Goal: Task Accomplishment & Management: Complete application form

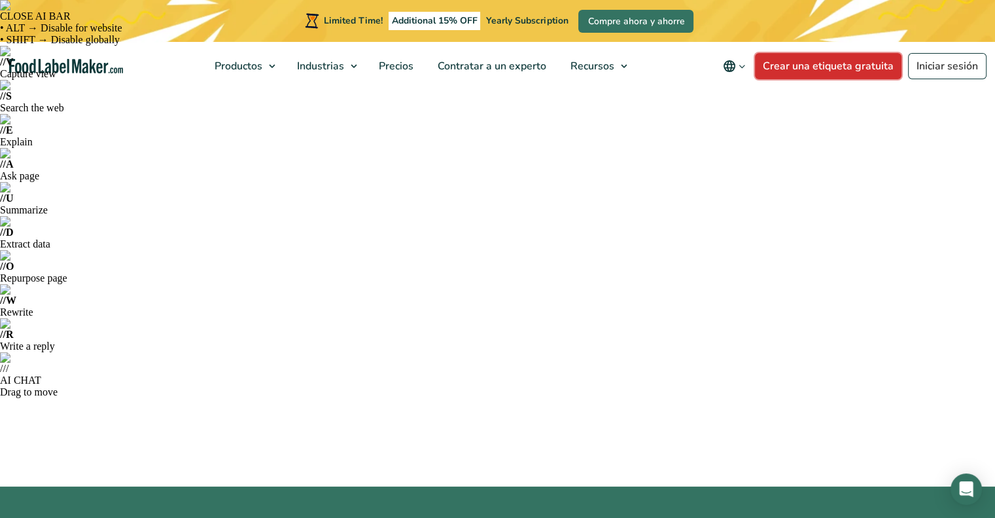
click at [840, 70] on link "Crear una etiqueta gratuita" at bounding box center [828, 66] width 147 height 26
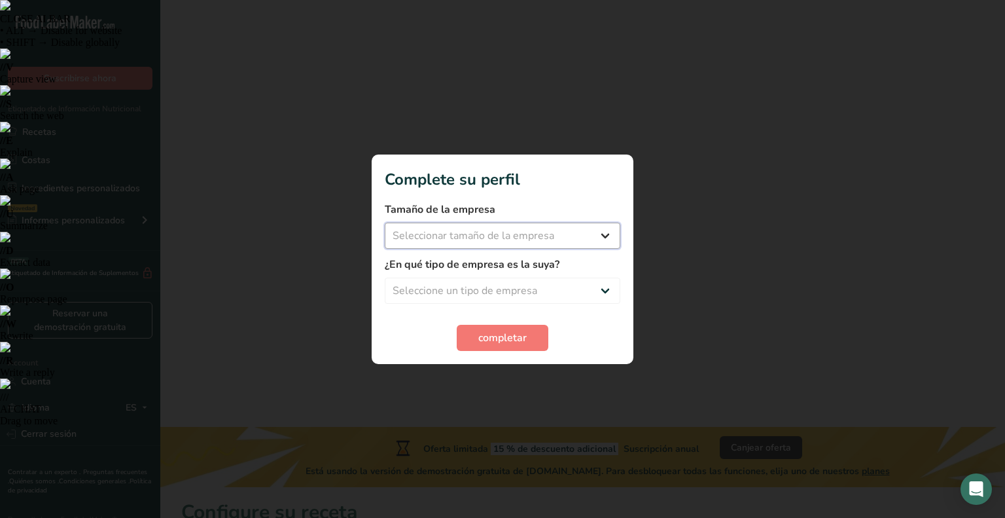
click at [454, 240] on select "Seleccionar tamaño de la empresa Menos de 10 empleados De 10 a 50 empleados De …" at bounding box center [503, 235] width 236 height 26
select select "1"
click at [385, 222] on select "Seleccionar tamaño de la empresa Menos de 10 empleados De 10 a 50 empleados De …" at bounding box center [503, 235] width 236 height 26
click at [475, 292] on select "Seleccione un tipo de empresa Fabricante de alimentos envasados Restaurante y c…" at bounding box center [503, 290] width 236 height 26
select select "8"
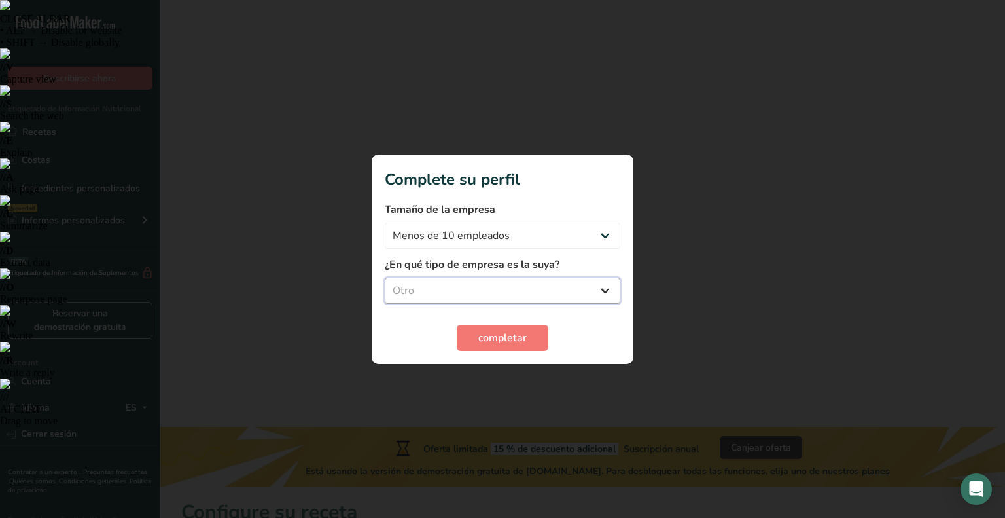
click at [385, 277] on select "Seleccione un tipo de empresa Fabricante de alimentos envasados Restaurante y c…" at bounding box center [503, 290] width 236 height 26
click at [497, 338] on span "completar" at bounding box center [502, 338] width 48 height 16
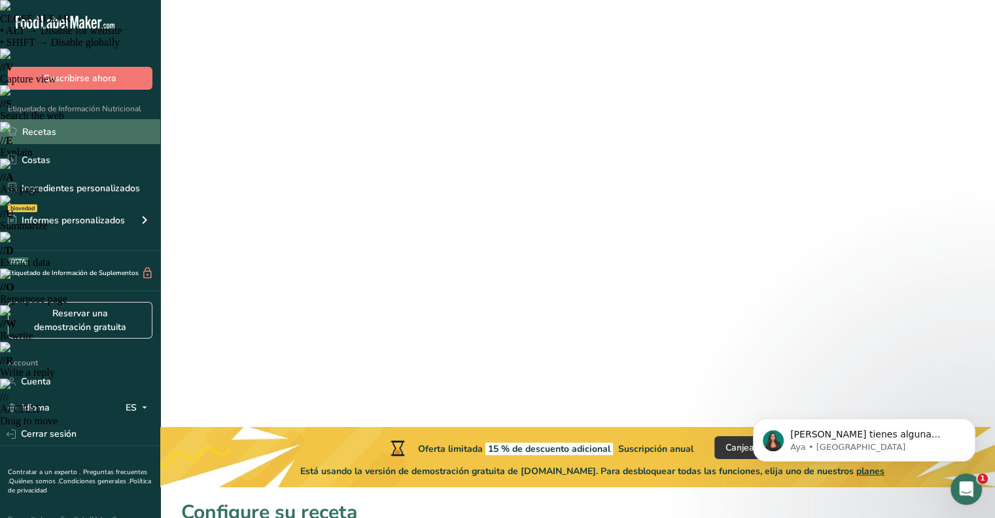
click at [51, 132] on link "Recetas" at bounding box center [80, 131] width 160 height 25
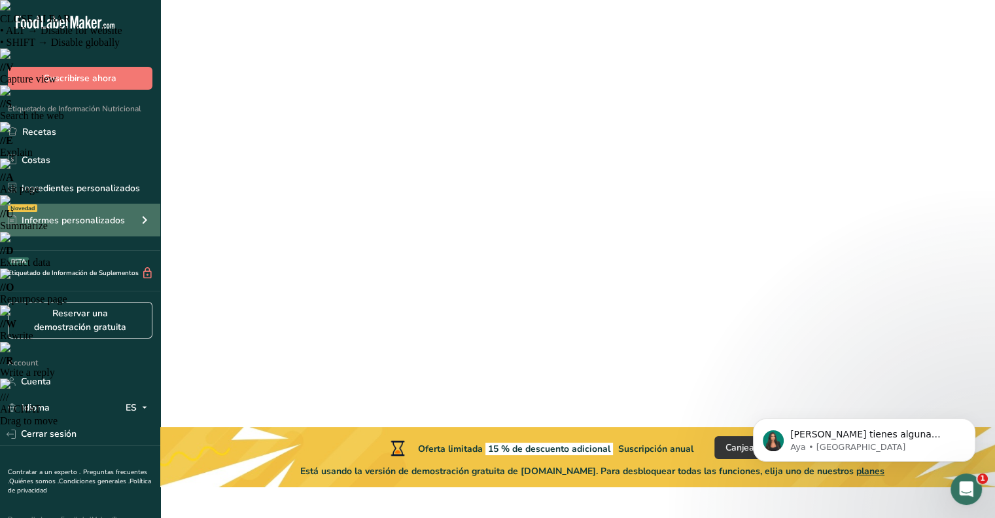
click at [84, 219] on div "Informes personalizados" at bounding box center [66, 220] width 117 height 14
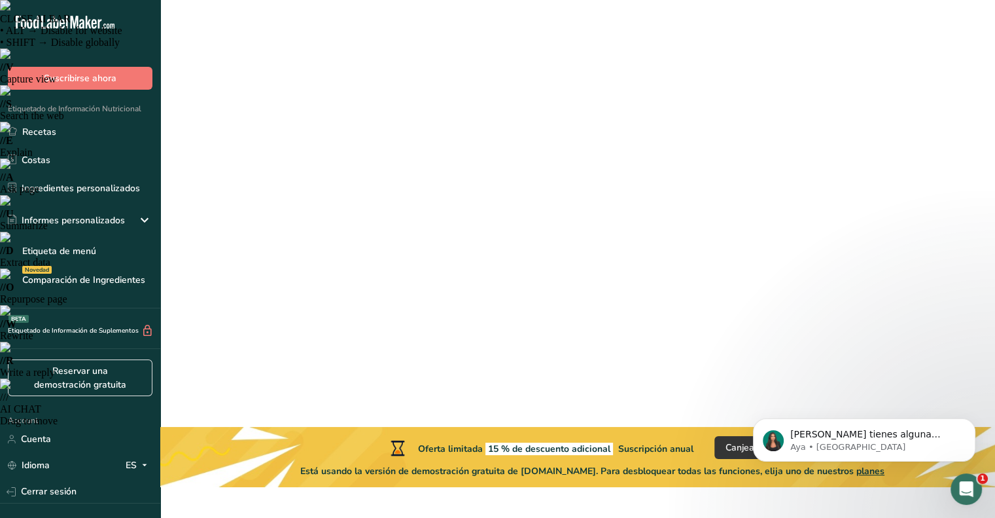
click at [74, 21] on icon ".a-20{fill:#fff;}" at bounding box center [80, 26] width 128 height 20
click at [44, 188] on link "Ingredientes personalizados" at bounding box center [80, 187] width 160 height 25
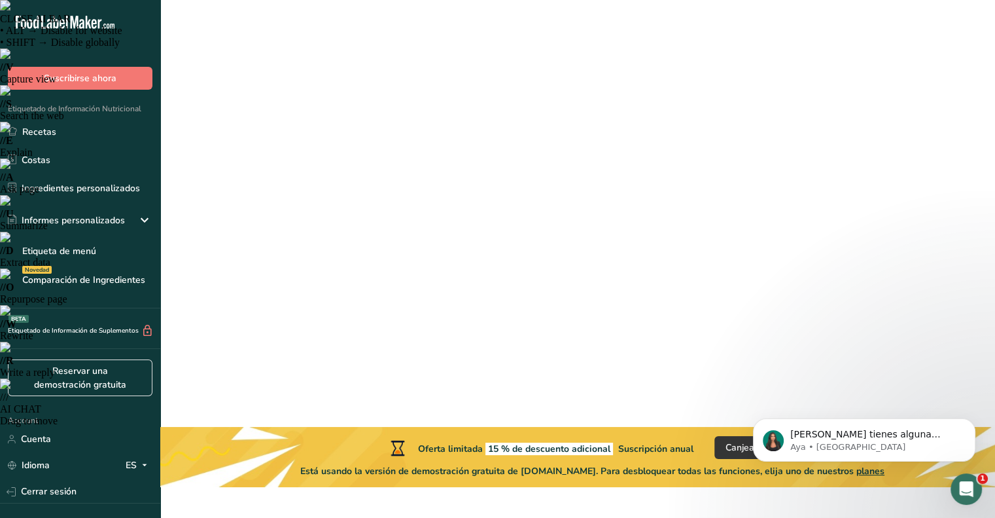
type input "Semi Sweet Chocolate Chips"
type input "Choco Chips"
type input "A11223344"
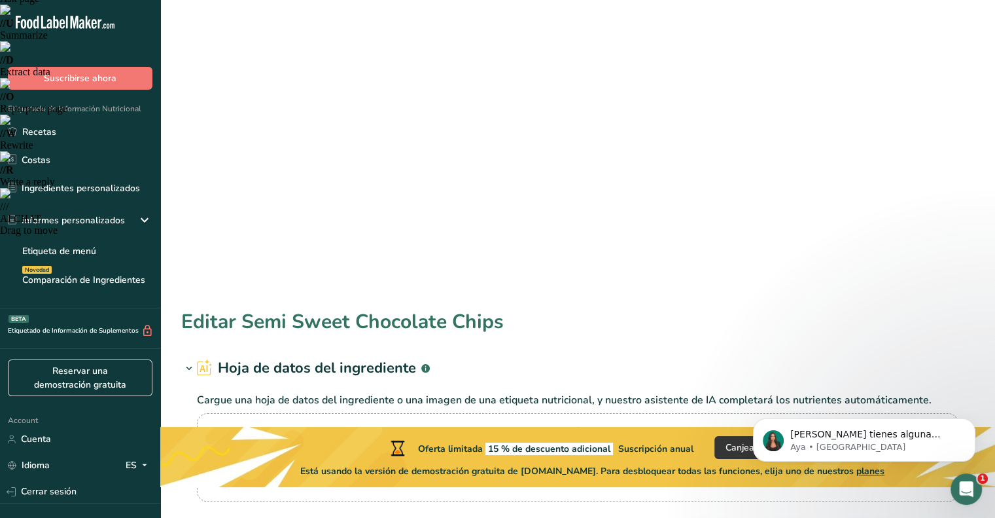
scroll to position [190, 0]
click at [84, 247] on link "Etiqueta de menú" at bounding box center [80, 250] width 160 height 29
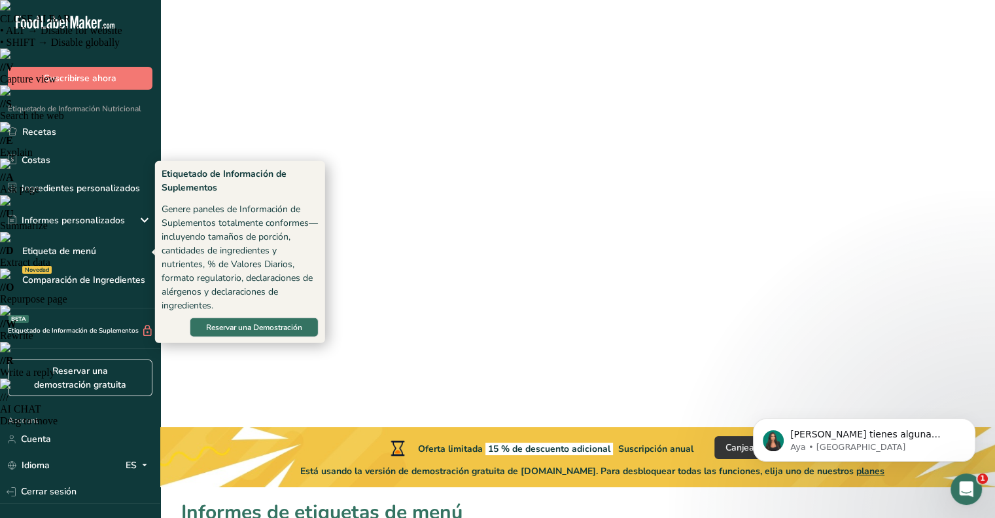
scroll to position [79, 0]
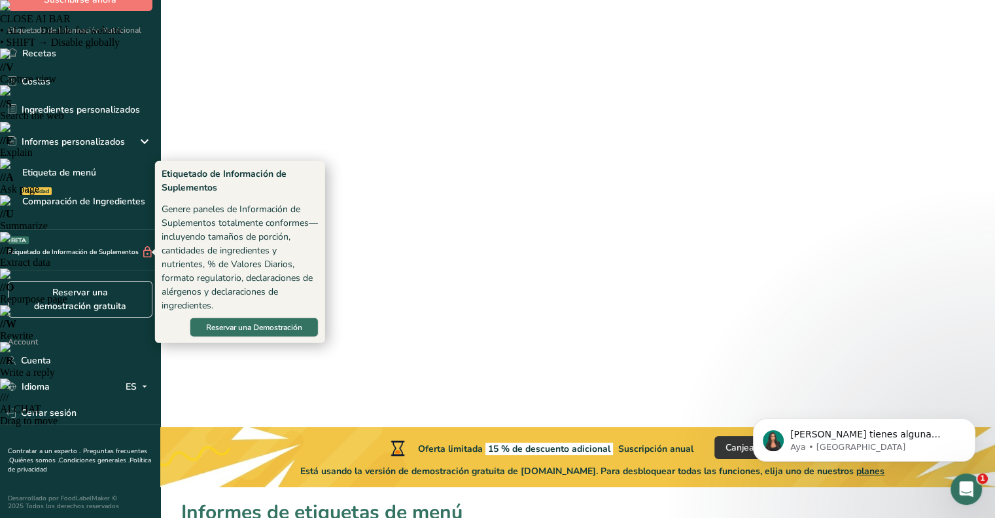
click at [58, 249] on div "Etiquetado de Información de Suplementos BETA" at bounding box center [77, 252] width 154 height 14
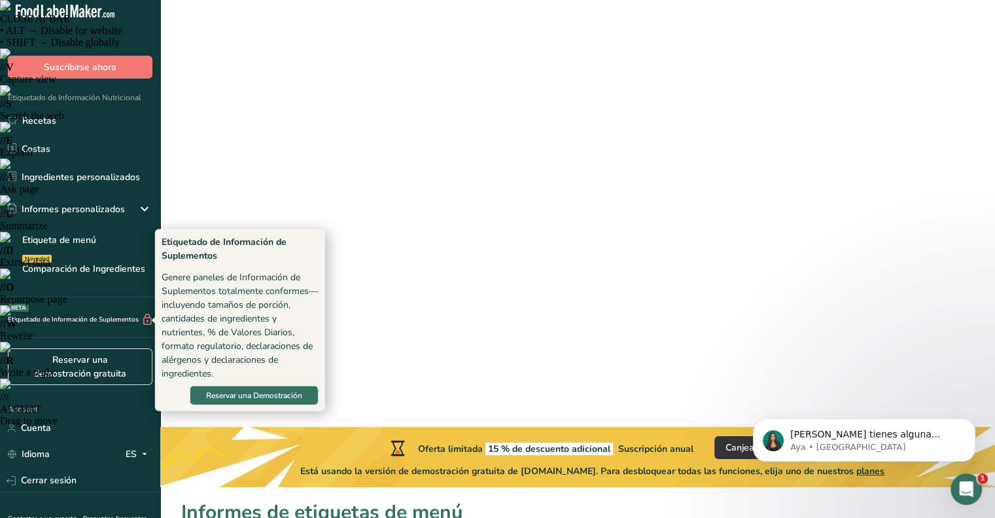
scroll to position [10, 0]
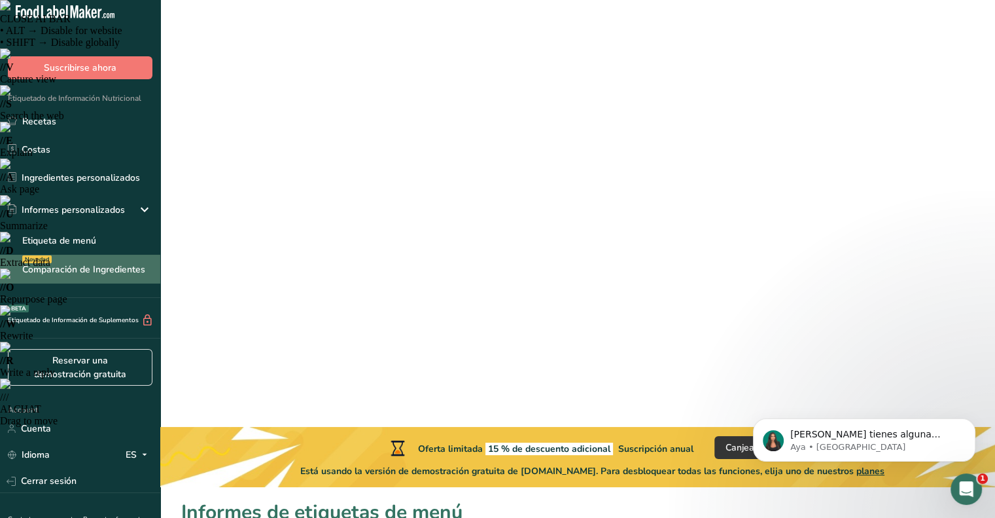
click at [68, 265] on link "Comparación de Ingredientes Novedad" at bounding box center [80, 269] width 160 height 29
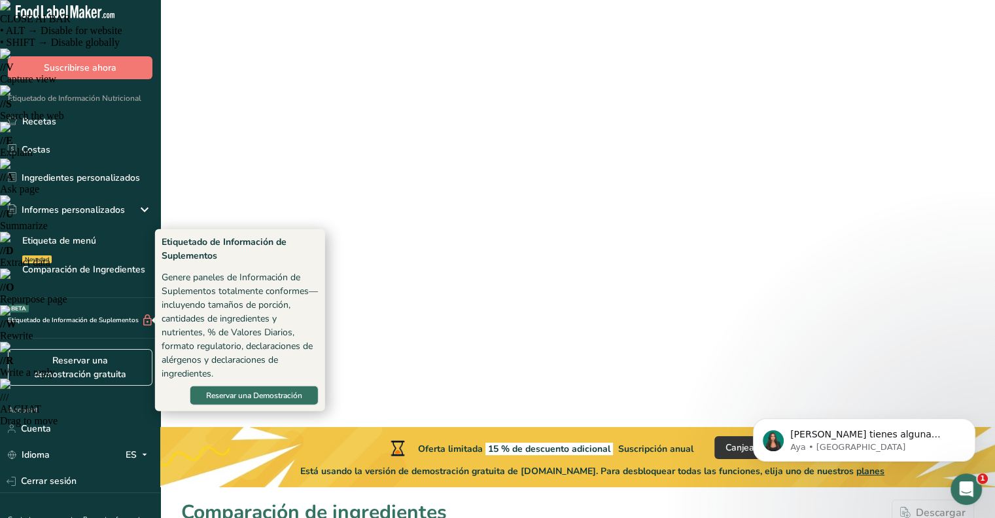
click at [13, 316] on div "Etiquetado de Información de Suplementos BETA" at bounding box center [77, 320] width 154 height 14
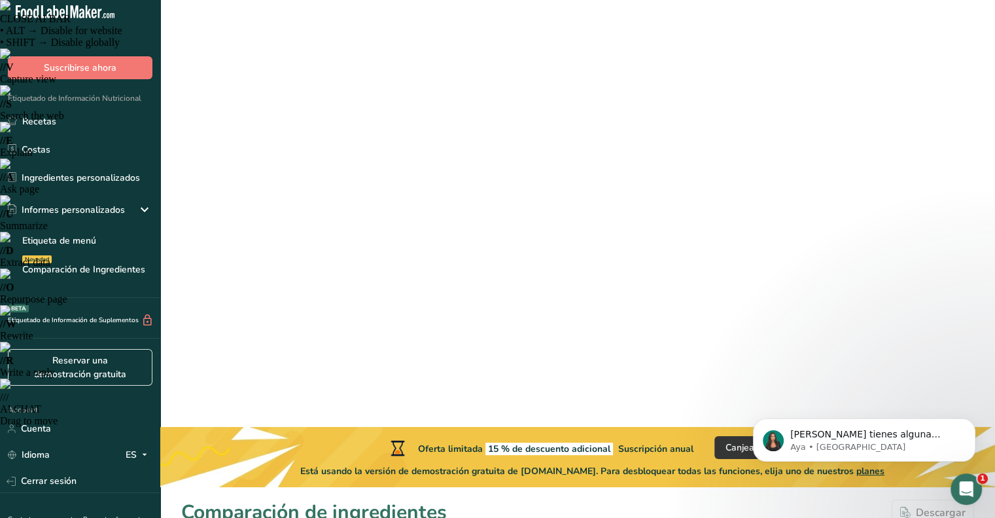
scroll to position [79, 0]
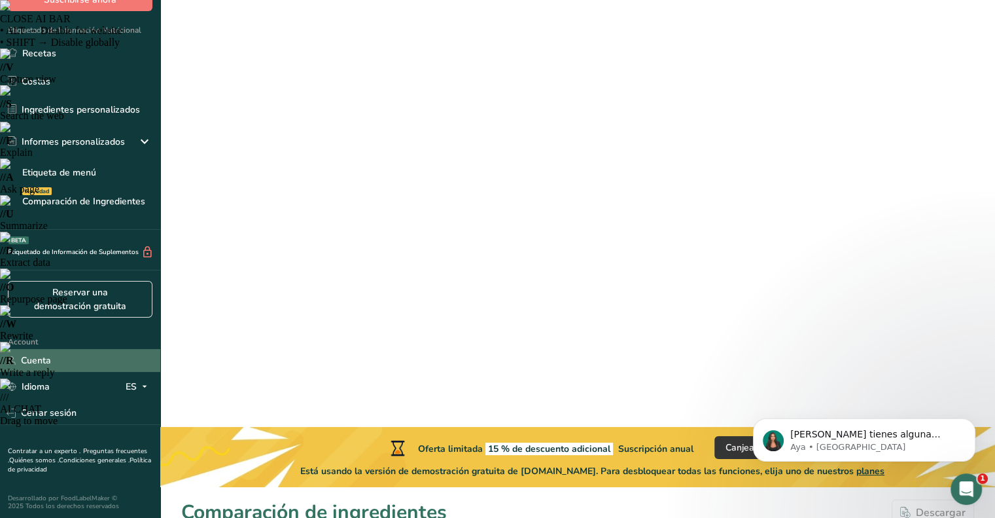
click at [46, 363] on link "Cuenta" at bounding box center [80, 360] width 160 height 23
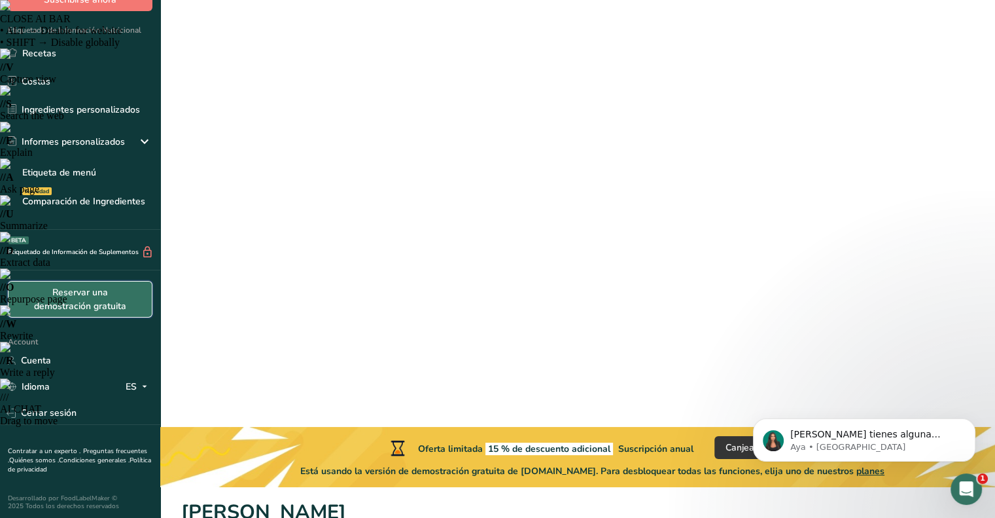
click at [79, 298] on link "Reservar una demostración gratuita" at bounding box center [80, 299] width 145 height 37
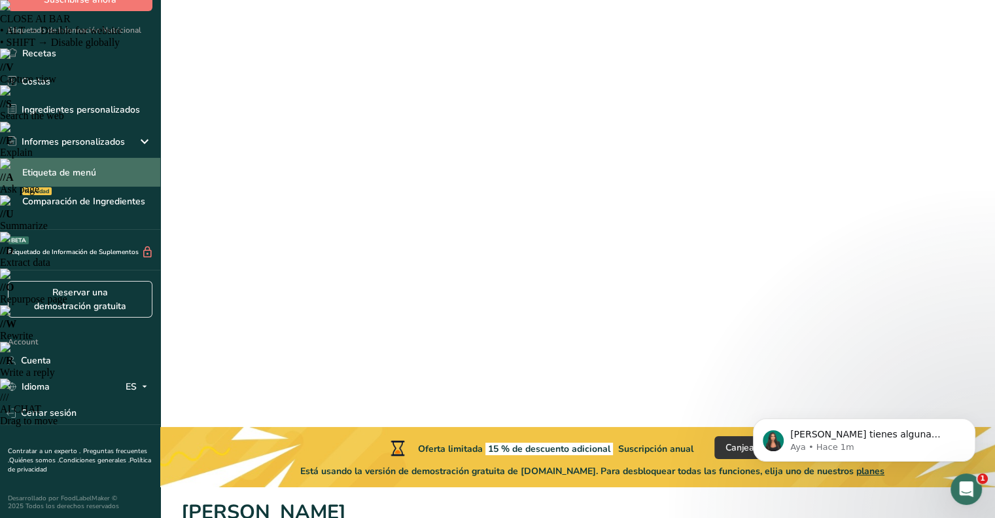
click at [89, 171] on link "Etiqueta de menú" at bounding box center [80, 172] width 160 height 29
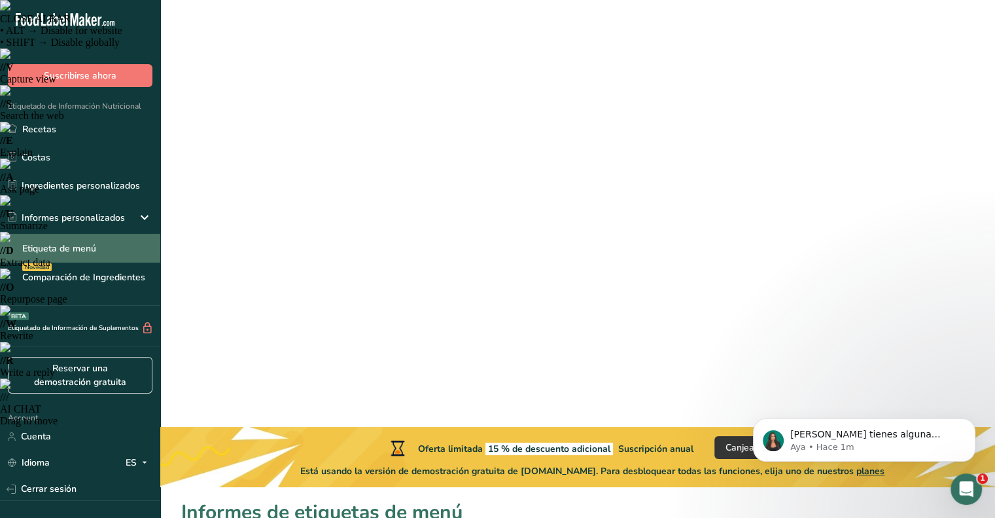
scroll to position [3, 0]
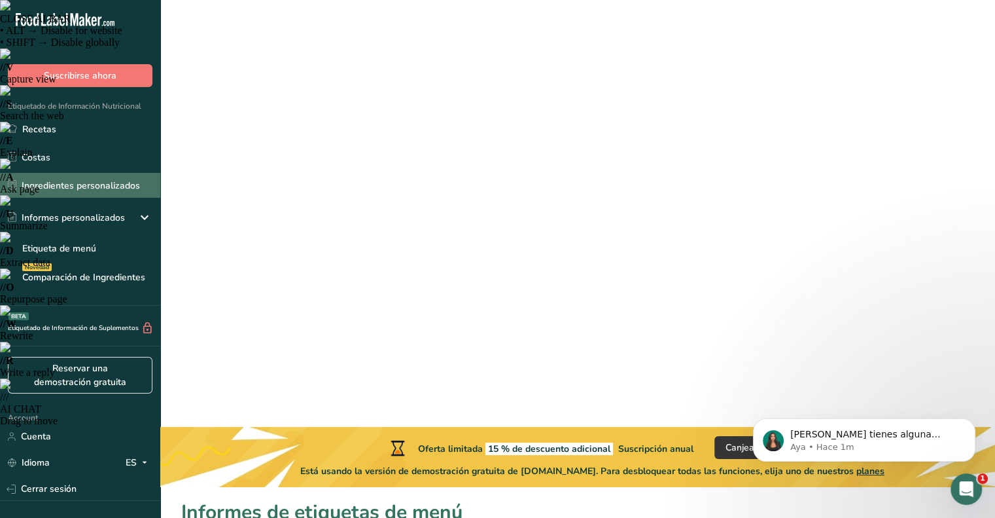
click at [82, 185] on link "Ingredientes personalizados" at bounding box center [80, 185] width 160 height 25
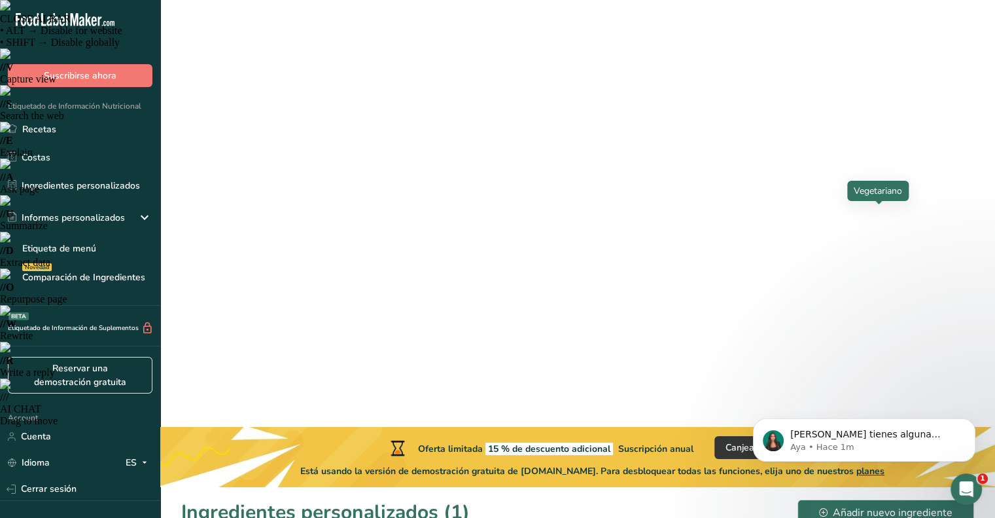
click at [29, 484] on link "Cerrar sesión" at bounding box center [80, 488] width 160 height 23
